Goal: Information Seeking & Learning: Learn about a topic

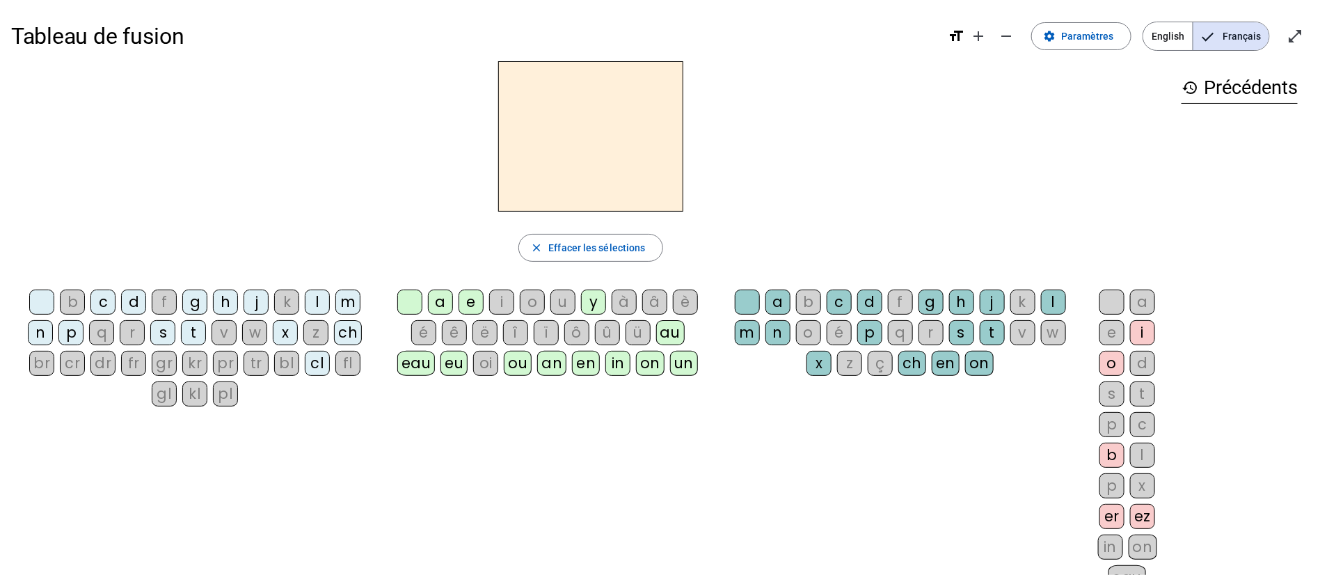
click at [589, 361] on div "en" at bounding box center [586, 363] width 28 height 25
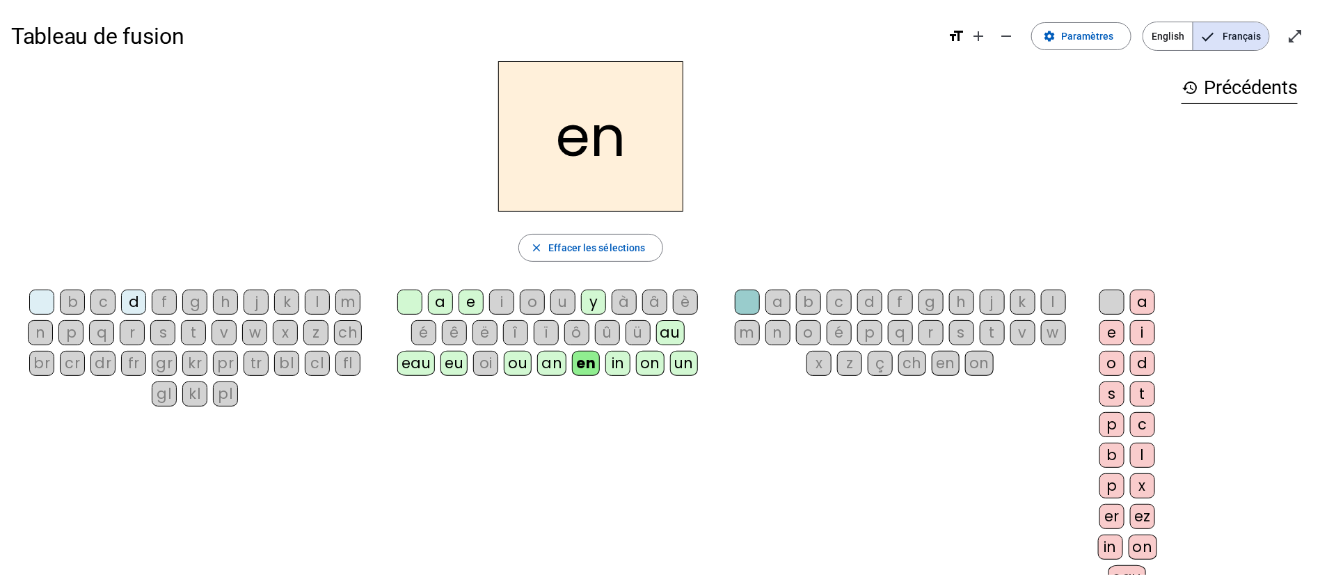
click at [283, 369] on div "bl" at bounding box center [286, 363] width 25 height 25
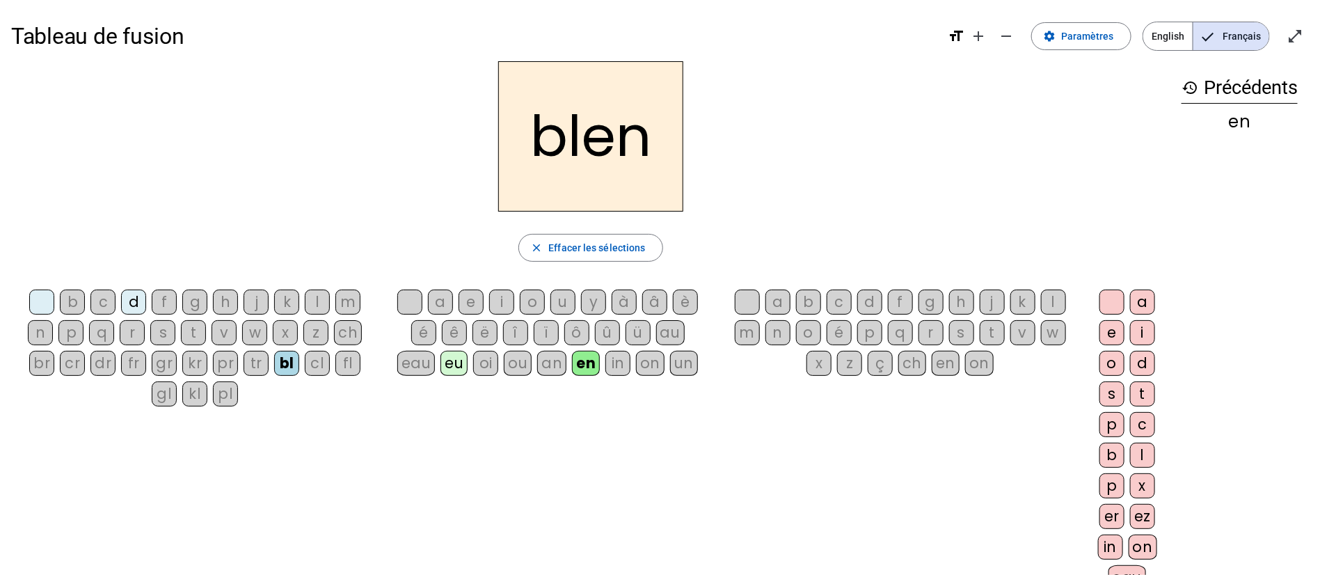
click at [935, 301] on div "g" at bounding box center [931, 301] width 25 height 25
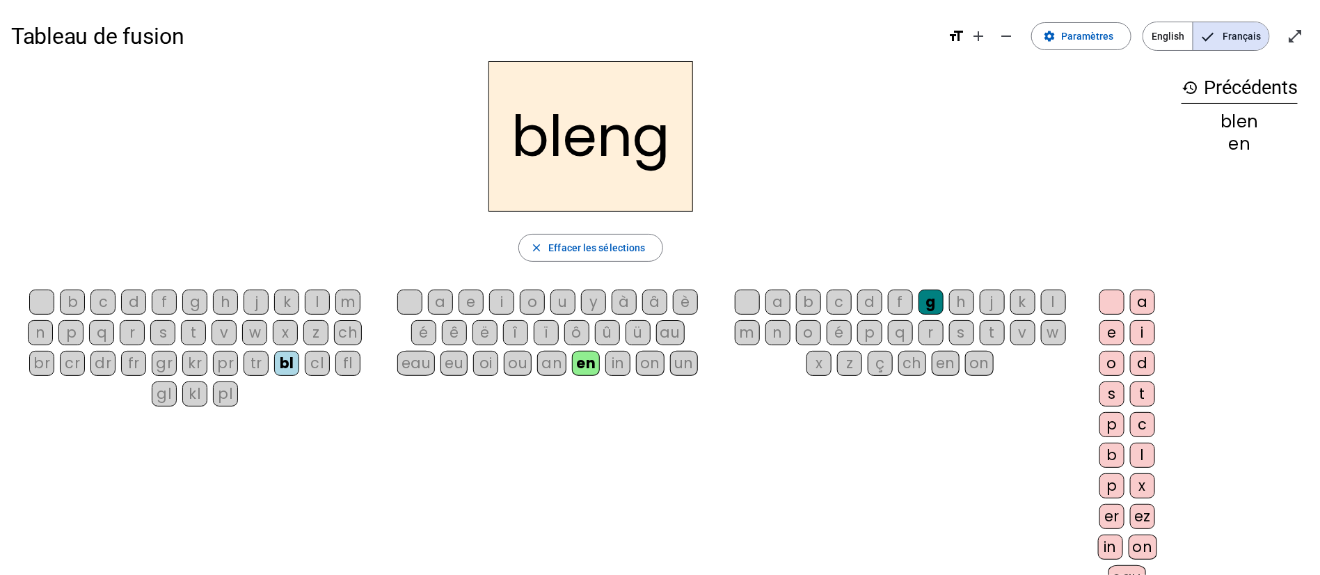
click at [1149, 546] on div "on" at bounding box center [1143, 546] width 29 height 25
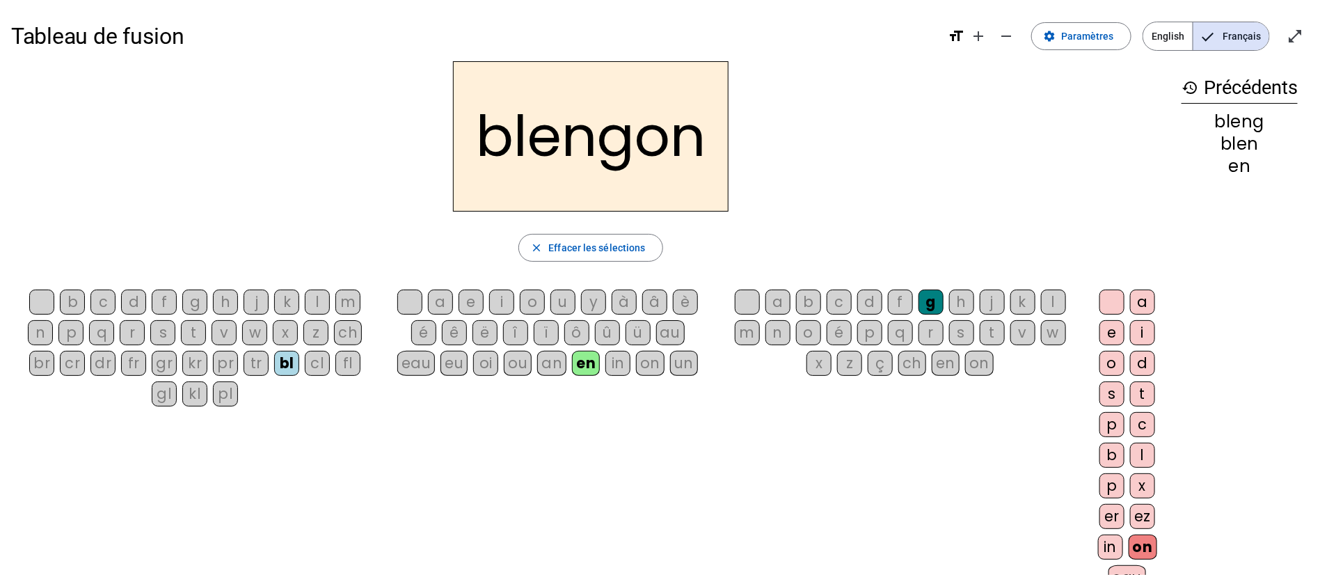
click at [1109, 543] on div "in" at bounding box center [1110, 546] width 25 height 25
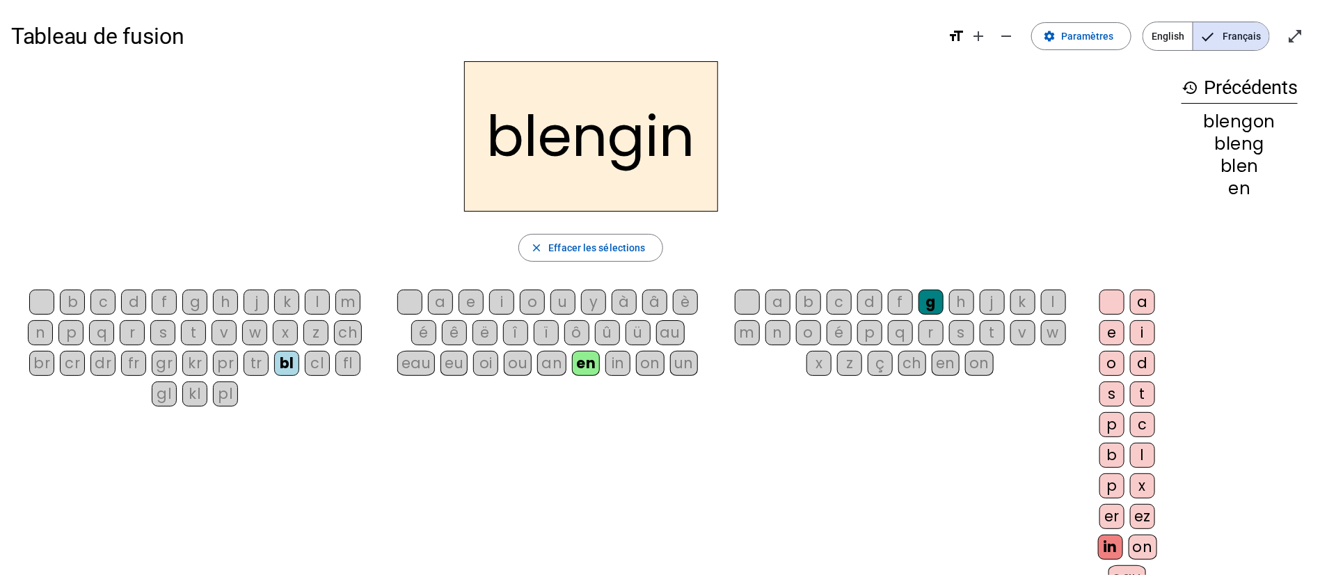
click at [223, 395] on div "pl" at bounding box center [225, 393] width 25 height 25
click at [360, 299] on div "m" at bounding box center [347, 301] width 25 height 25
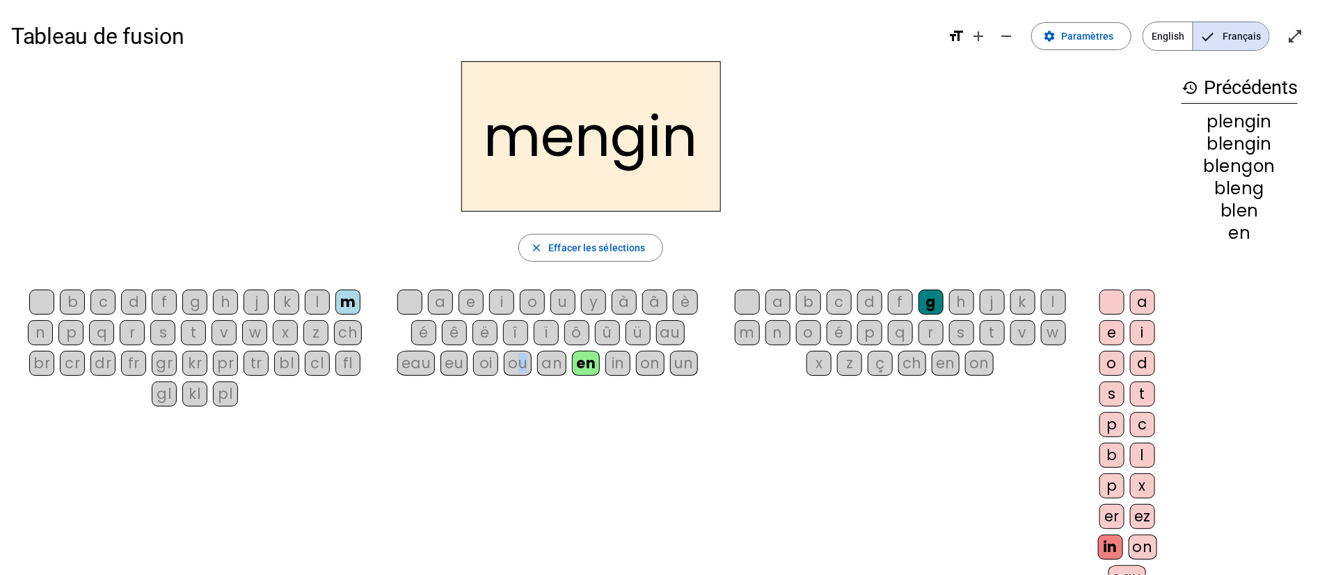
click at [523, 365] on div "ou" at bounding box center [518, 363] width 28 height 25
click at [580, 420] on div "b c d f g h j k l m n p q r s t v w x z ch br cr dr fr gr kr pr tr bl cl fl gl …" at bounding box center [590, 442] width 1159 height 317
click at [467, 358] on div "eu" at bounding box center [453, 363] width 27 height 25
click at [413, 331] on div "é" at bounding box center [423, 332] width 25 height 25
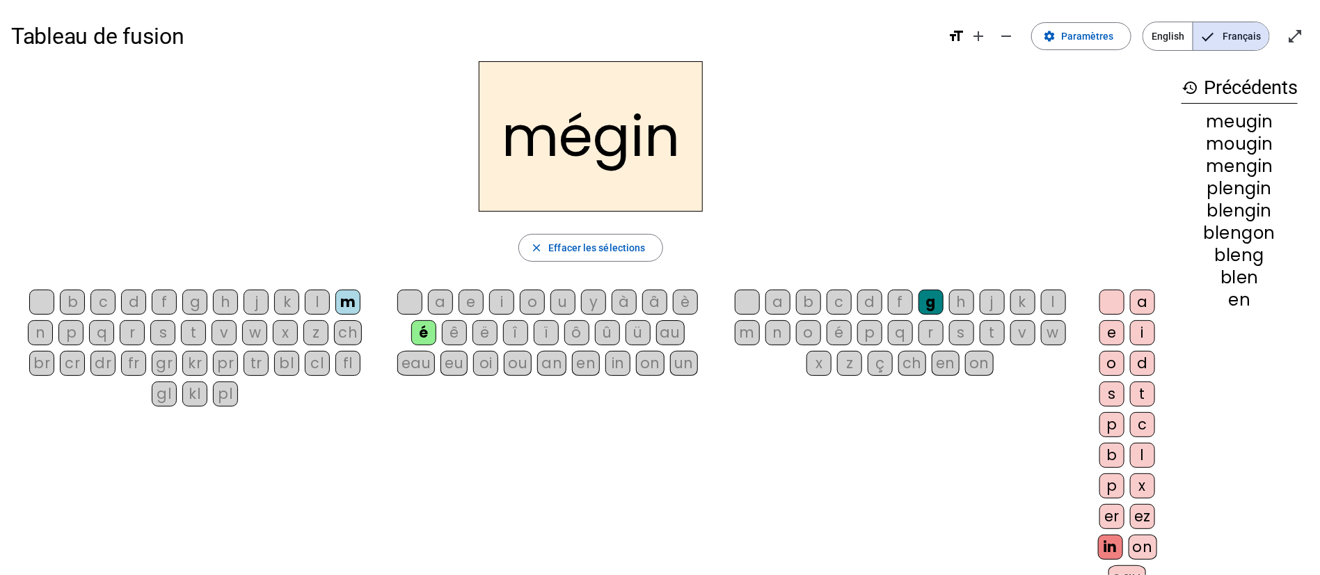
click at [871, 328] on div "p" at bounding box center [869, 332] width 25 height 25
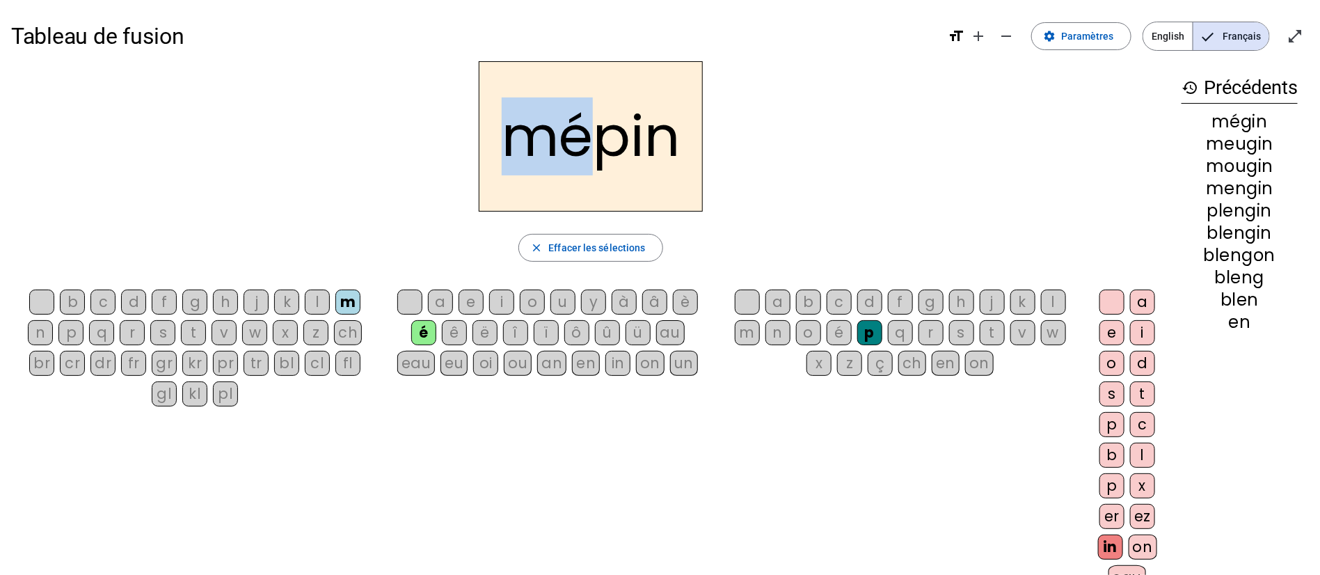
drag, startPoint x: 518, startPoint y: 127, endPoint x: 596, endPoint y: 155, distance: 83.6
click at [596, 155] on h2 "mépin" at bounding box center [591, 136] width 224 height 150
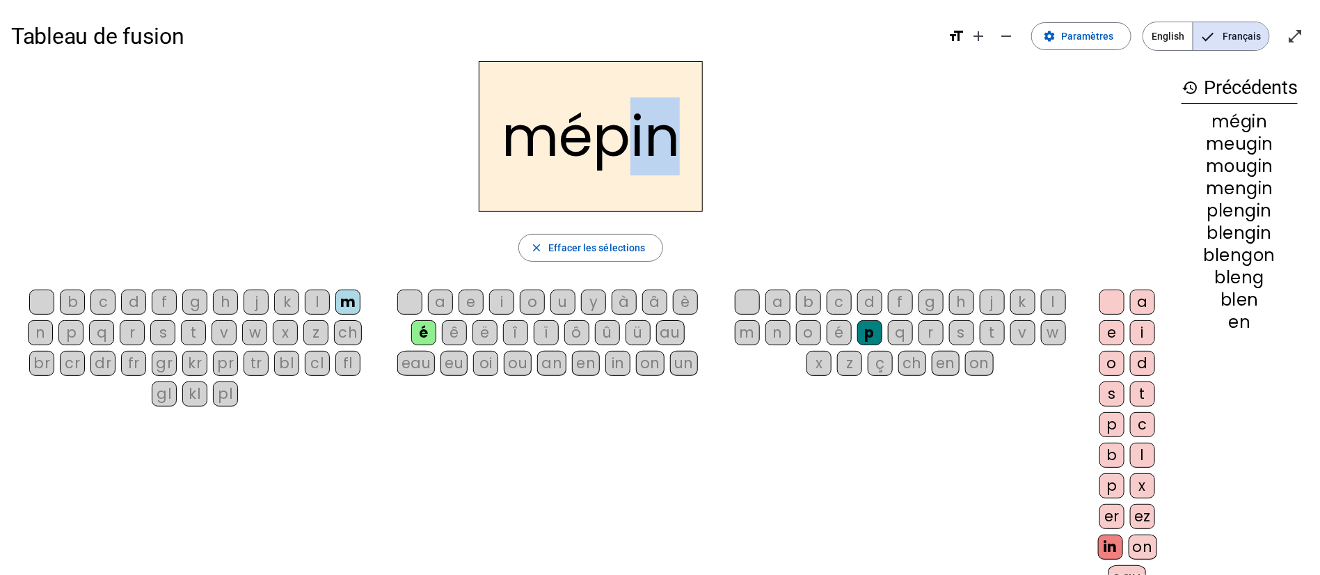
drag, startPoint x: 613, startPoint y: 138, endPoint x: 692, endPoint y: 160, distance: 82.2
click at [692, 160] on h2 "mépin" at bounding box center [591, 136] width 224 height 150
drag, startPoint x: 600, startPoint y: 150, endPoint x: 662, endPoint y: 157, distance: 62.3
click at [662, 157] on h2 "mépin" at bounding box center [591, 136] width 224 height 150
click at [341, 336] on div "ch" at bounding box center [348, 332] width 28 height 25
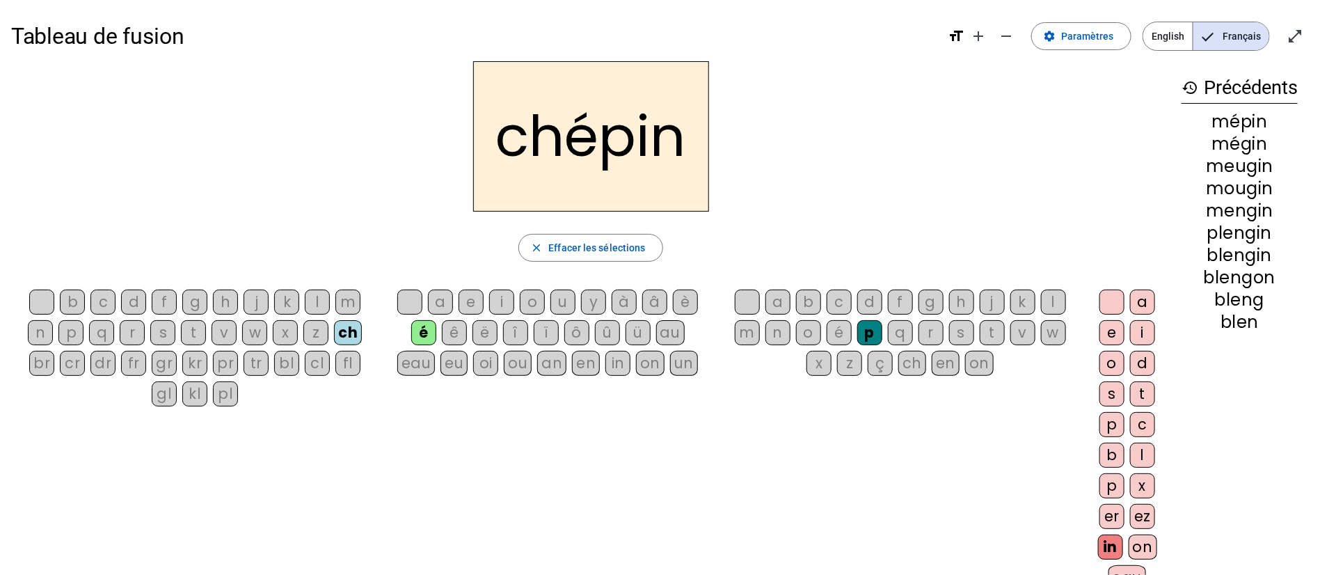
click at [225, 395] on div "pl" at bounding box center [225, 393] width 25 height 25
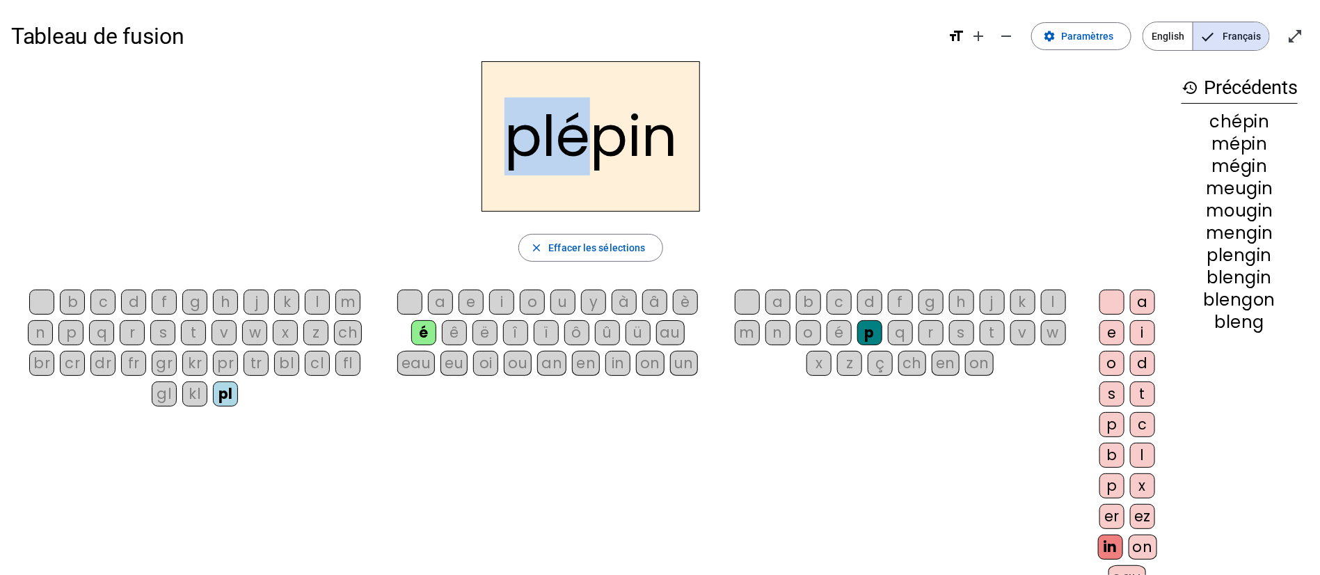
drag, startPoint x: 511, startPoint y: 139, endPoint x: 591, endPoint y: 150, distance: 80.7
click at [591, 150] on h2 "plépin" at bounding box center [591, 136] width 219 height 150
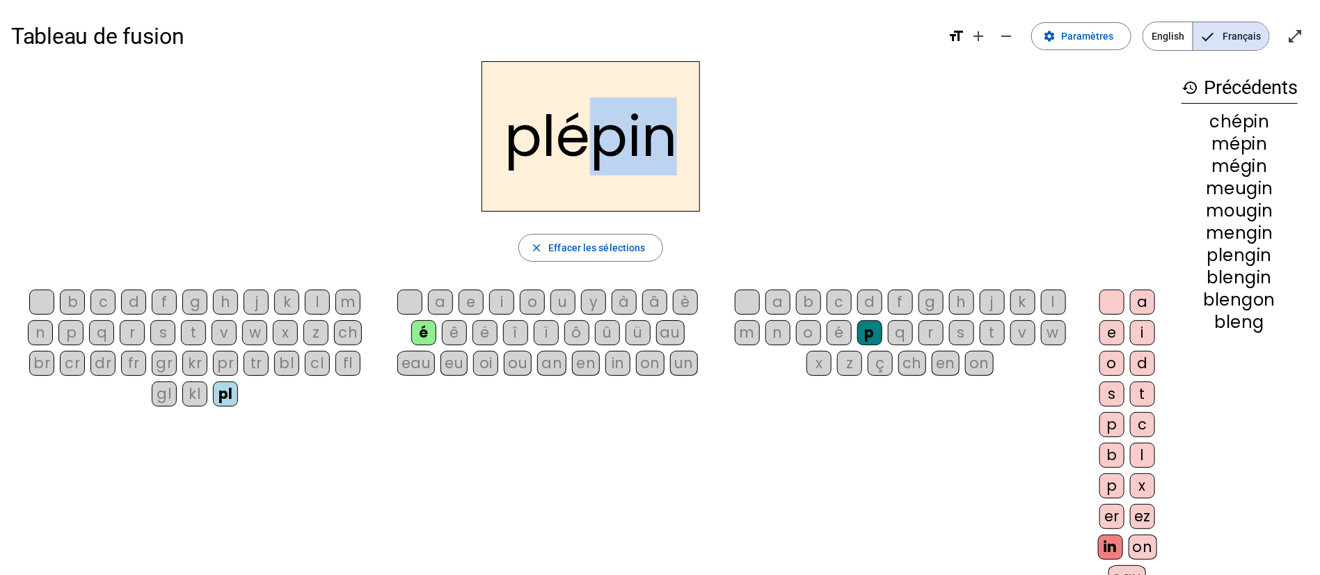
drag, startPoint x: 662, startPoint y: 138, endPoint x: 579, endPoint y: 140, distance: 83.5
click at [579, 140] on h2 "plépin" at bounding box center [591, 136] width 219 height 150
click at [660, 381] on letter-bubble "on" at bounding box center [653, 366] width 34 height 31
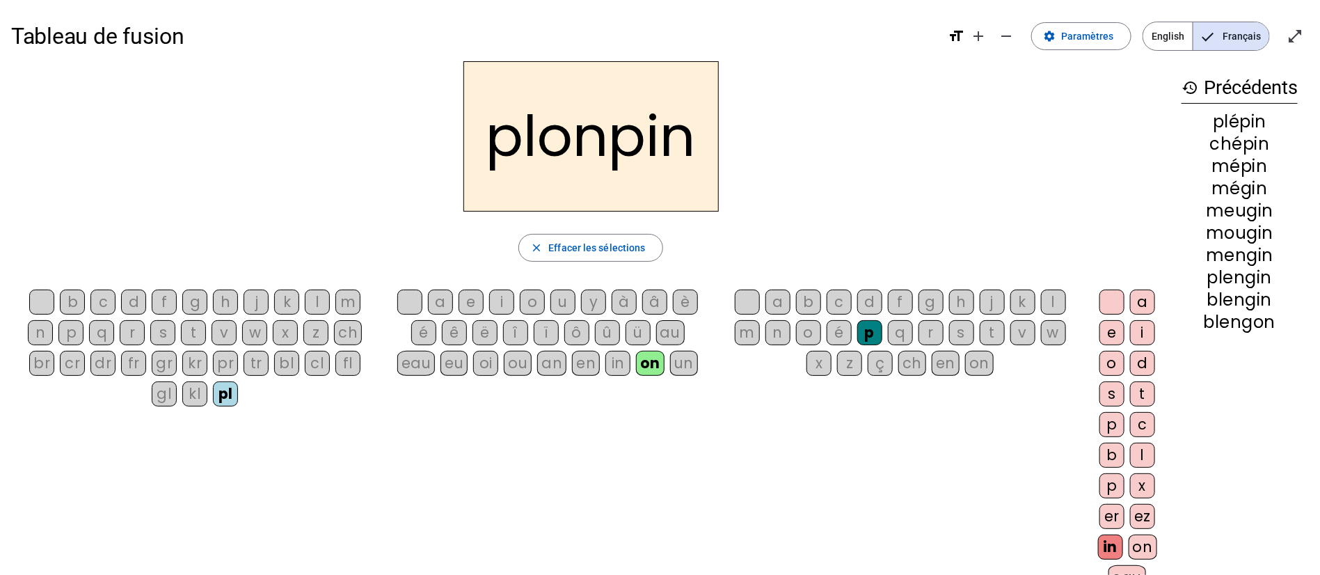
click at [347, 365] on div "fl" at bounding box center [347, 363] width 25 height 25
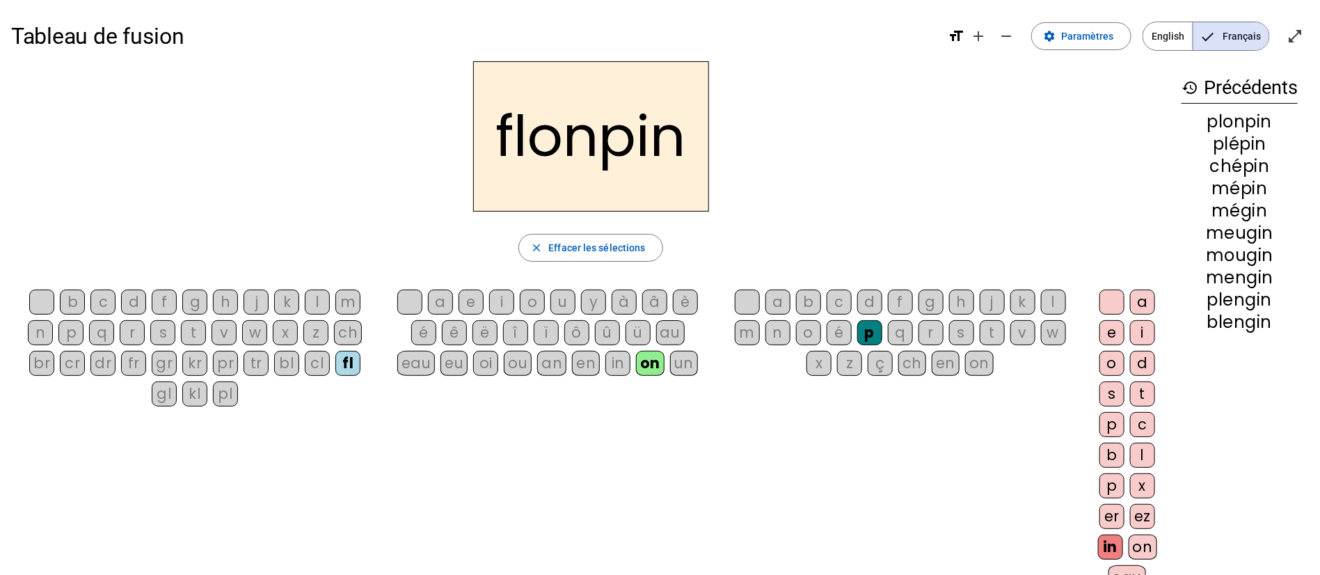
click at [38, 366] on div "br" at bounding box center [41, 363] width 25 height 25
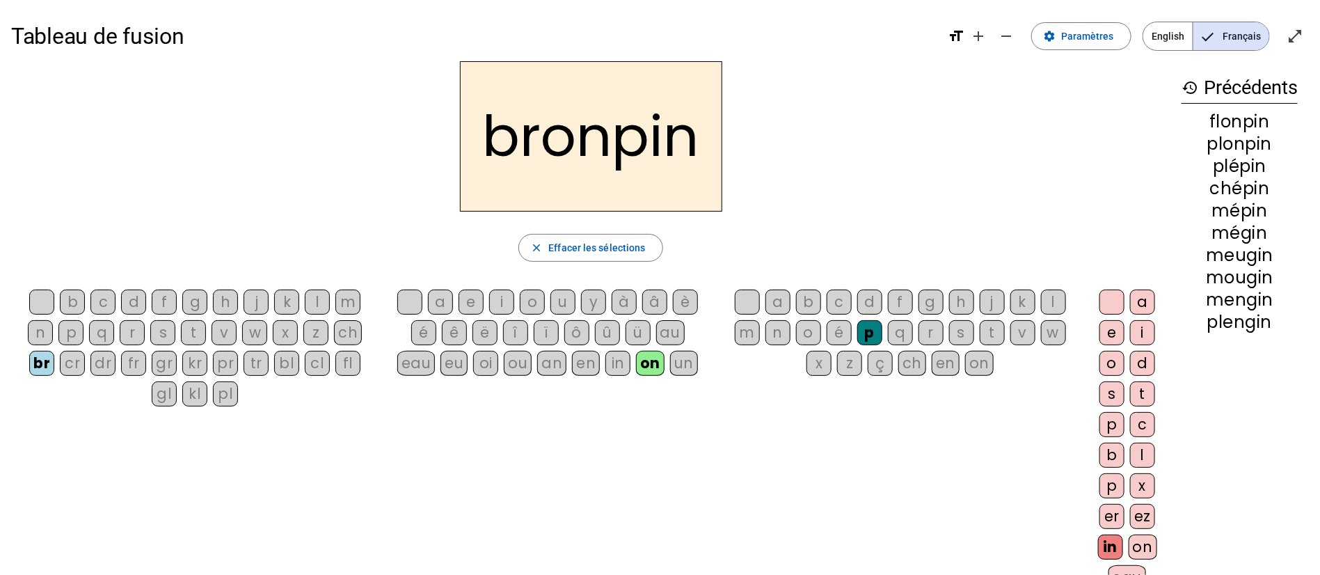
scroll to position [104, 0]
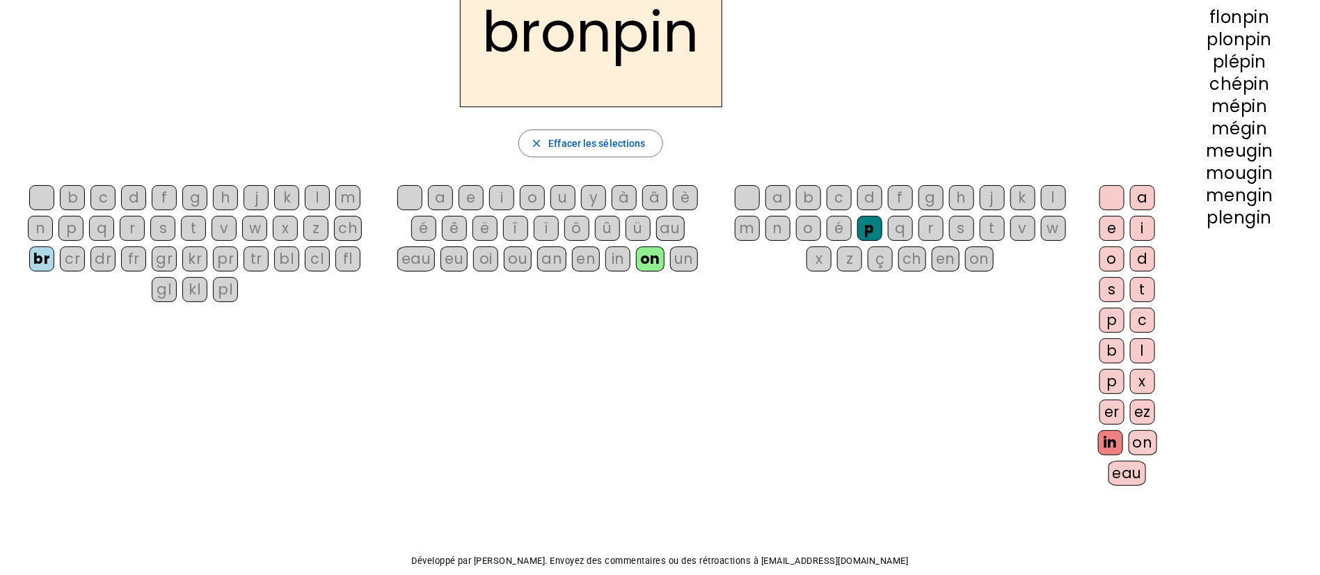
click at [1138, 468] on div "eau" at bounding box center [1128, 473] width 38 height 25
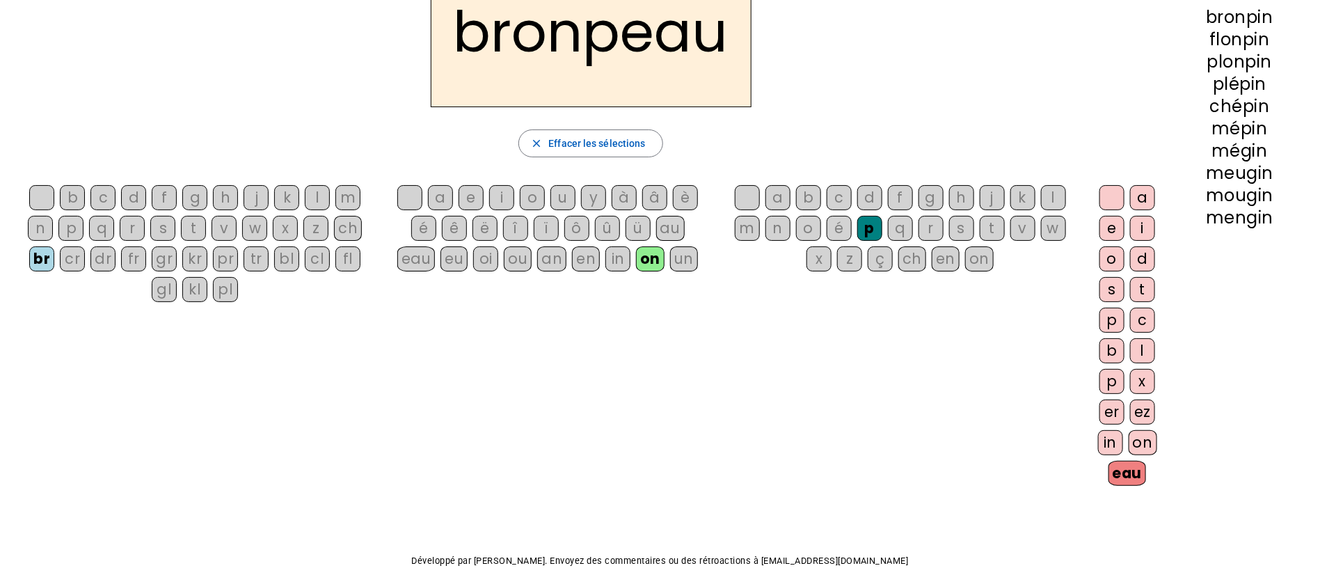
scroll to position [0, 0]
